Goal: Task Accomplishment & Management: Manage account settings

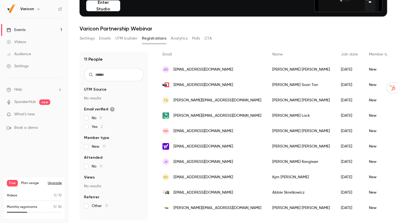
scroll to position [41, 0]
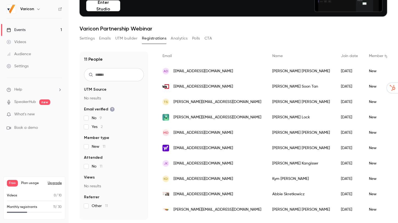
click at [21, 30] on div "Events" at bounding box center [16, 29] width 19 height 5
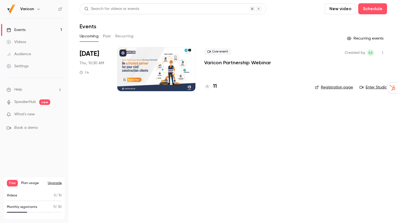
click at [330, 87] on link "Registration page" at bounding box center [334, 87] width 38 height 5
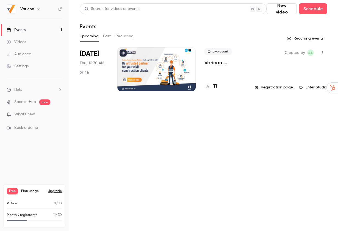
click at [32, 101] on link "SpeakerHub" at bounding box center [25, 102] width 22 height 6
drag, startPoint x: 31, startPoint y: 11, endPoint x: 34, endPoint y: 9, distance: 3.7
click at [31, 11] on h6 "Varicon" at bounding box center [27, 8] width 14 height 5
click at [39, 9] on icon "button" at bounding box center [38, 9] width 2 height 1
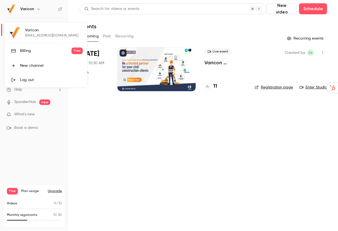
click at [39, 54] on link "Billing Free" at bounding box center [46, 50] width 82 height 15
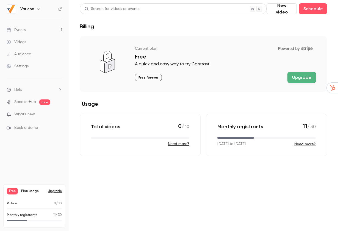
click at [18, 67] on div "Settings" at bounding box center [18, 65] width 22 height 5
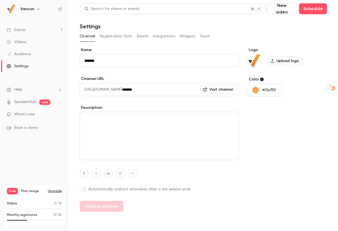
click at [125, 35] on button "Registration form" at bounding box center [116, 36] width 33 height 9
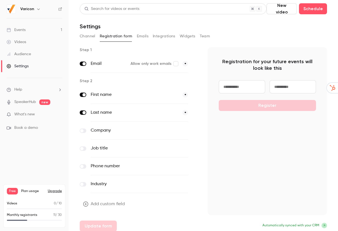
click at [206, 37] on button "Team" at bounding box center [205, 36] width 10 height 9
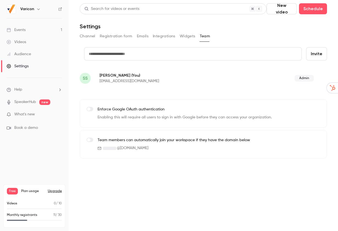
click at [162, 53] on input "text" at bounding box center [193, 53] width 218 height 13
type input "**********"
click at [317, 51] on button "Invite" at bounding box center [316, 53] width 21 height 13
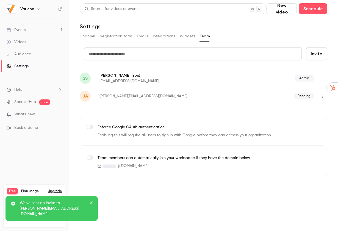
click at [192, 51] on input "text" at bounding box center [193, 53] width 218 height 13
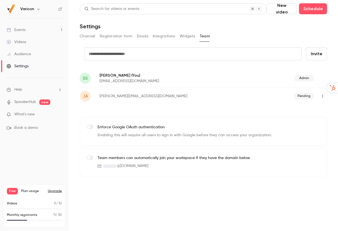
click at [126, 48] on input "text" at bounding box center [193, 53] width 218 height 13
paste input "**********"
type input "**********"
click at [306, 47] on button "Invite" at bounding box center [316, 53] width 21 height 13
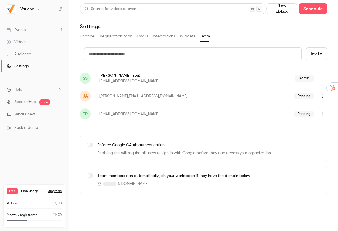
click at [27, 44] on link "Videos" at bounding box center [34, 42] width 69 height 12
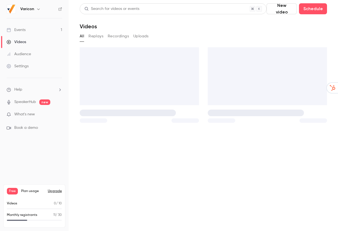
click at [27, 27] on link "Events 1" at bounding box center [34, 30] width 69 height 12
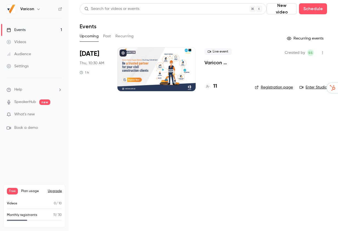
click at [169, 65] on div at bounding box center [156, 69] width 78 height 44
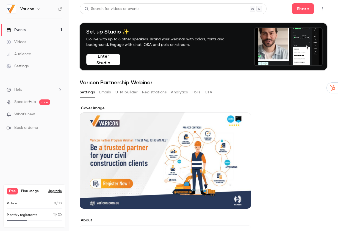
click at [165, 91] on button "Registrations" at bounding box center [154, 92] width 24 height 9
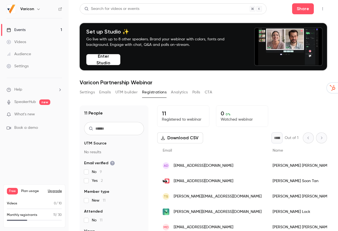
click at [28, 33] on link "Events 1" at bounding box center [34, 30] width 69 height 12
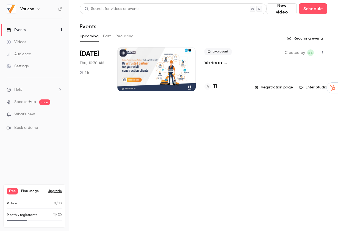
click at [132, 69] on div at bounding box center [156, 69] width 78 height 44
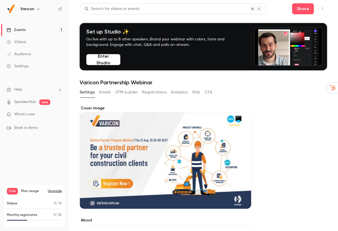
click at [145, 159] on div "Cover image" at bounding box center [165, 156] width 171 height 103
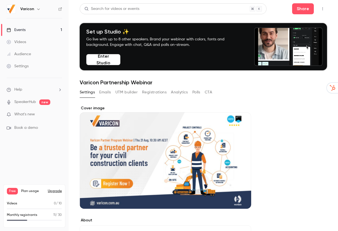
click at [0, 0] on input "Cover image" at bounding box center [0, 0] width 0 height 0
